Goal: Information Seeking & Learning: Learn about a topic

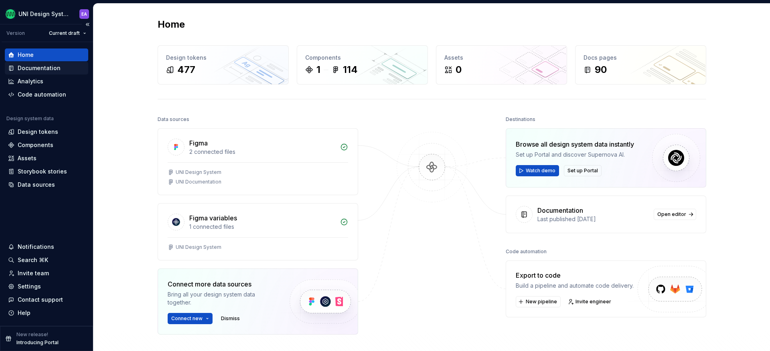
click at [25, 67] on div "Documentation" at bounding box center [39, 68] width 43 height 8
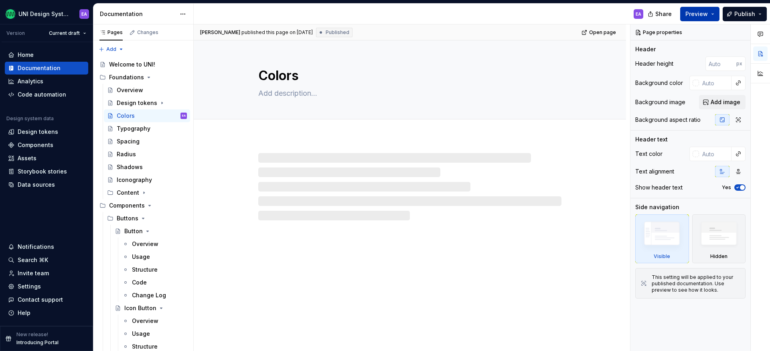
click at [710, 13] on button "Preview" at bounding box center [699, 14] width 39 height 14
click at [758, 13] on button "Publish" at bounding box center [744, 14] width 44 height 14
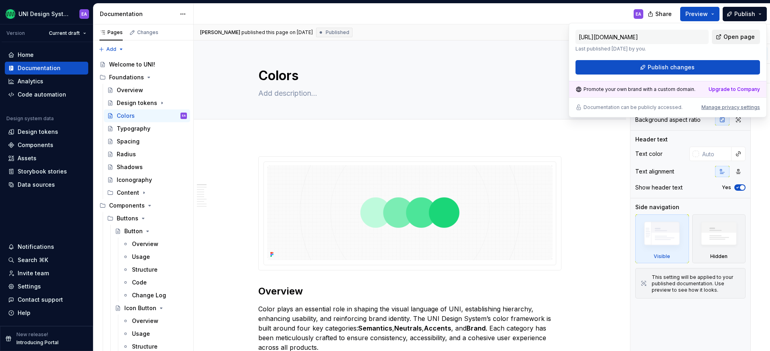
click at [724, 37] on link "Open page" at bounding box center [736, 37] width 48 height 14
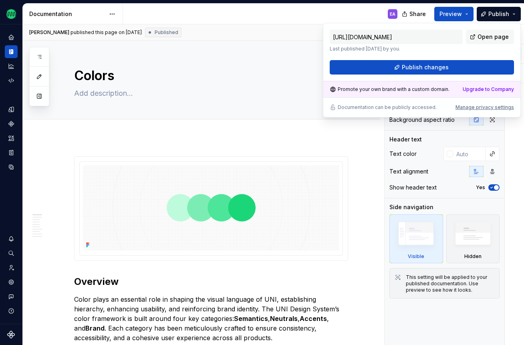
type textarea "*"
